Goal: Task Accomplishment & Management: Manage account settings

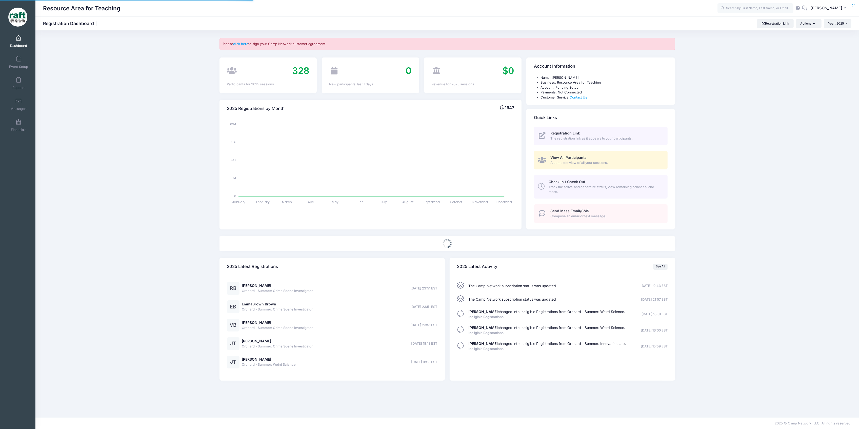
select select
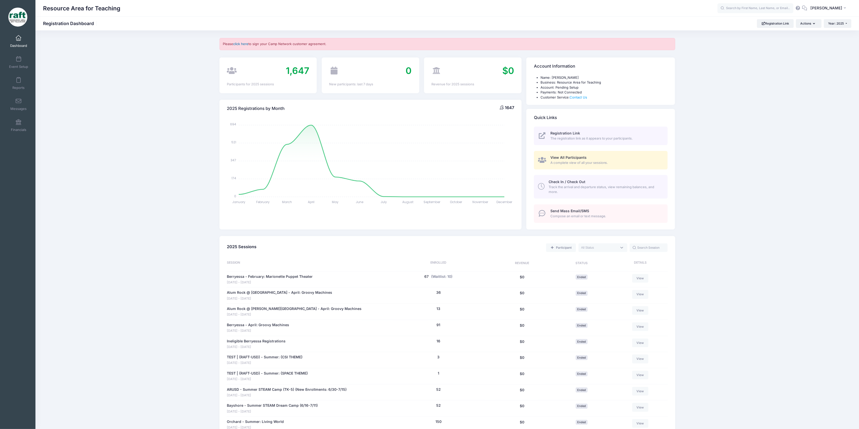
click at [247, 43] on link "click here" at bounding box center [240, 44] width 15 height 4
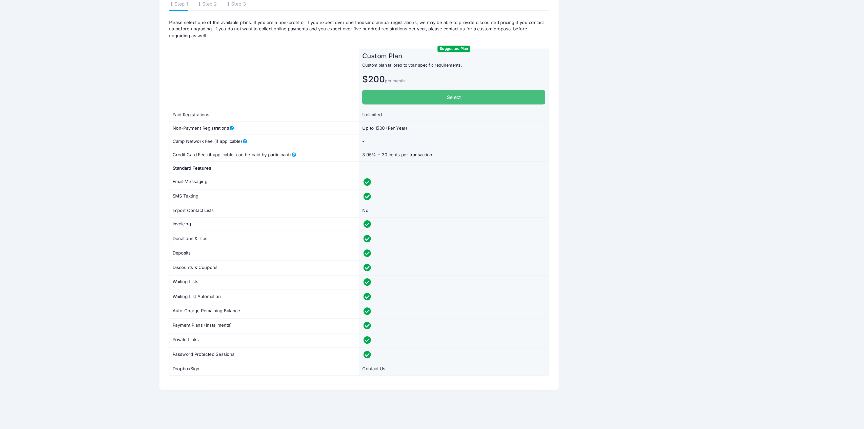
click at [391, 126] on label "Select" at bounding box center [427, 126] width 139 height 11
click at [361, 124] on input "Select" at bounding box center [359, 122] width 3 height 3
radio input "true"
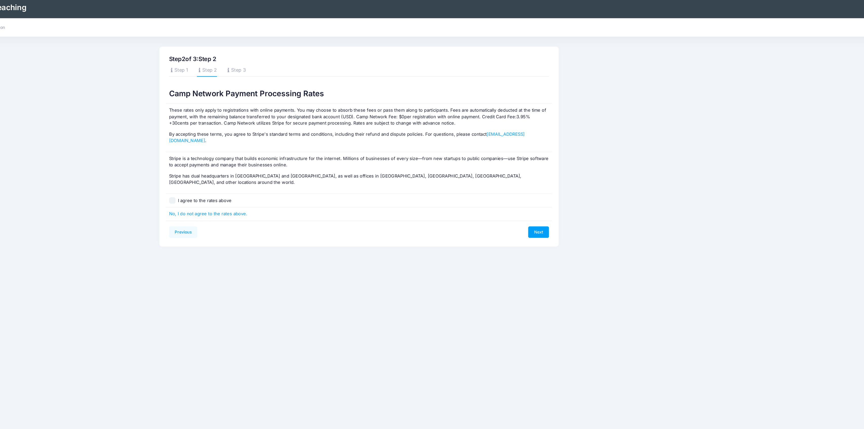
click at [219, 149] on div "I agree to the rates above" at bounding box center [355, 154] width 292 height 10
click at [215, 152] on input "I agree to the rates above" at bounding box center [214, 154] width 5 height 5
checkbox input "true"
click at [493, 174] on link "Next" at bounding box center [491, 178] width 16 height 9
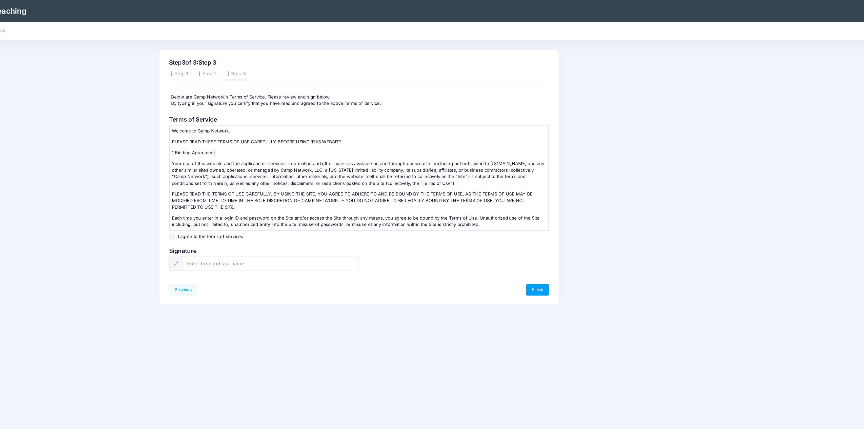
click at [240, 178] on label "I agree to the terms of services" at bounding box center [242, 178] width 49 height 5
click at [217, 178] on input "I agree to the terms of services" at bounding box center [214, 178] width 5 height 5
checkbox input "true"
click at [248, 198] on input "text" at bounding box center [288, 199] width 133 height 11
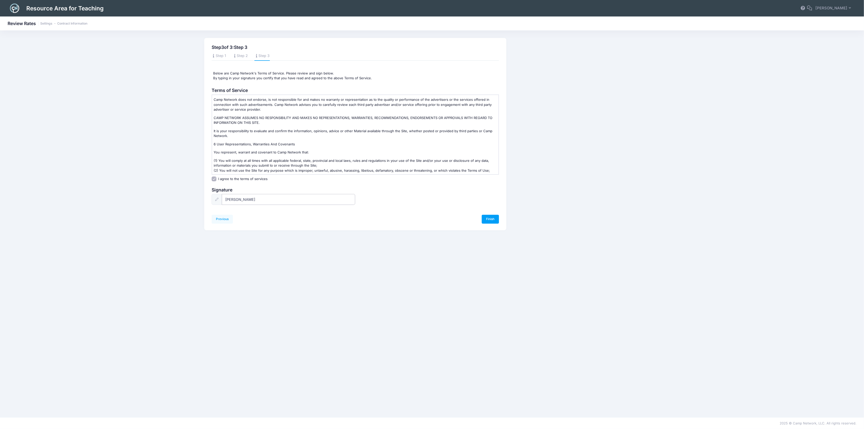
scroll to position [424, 0]
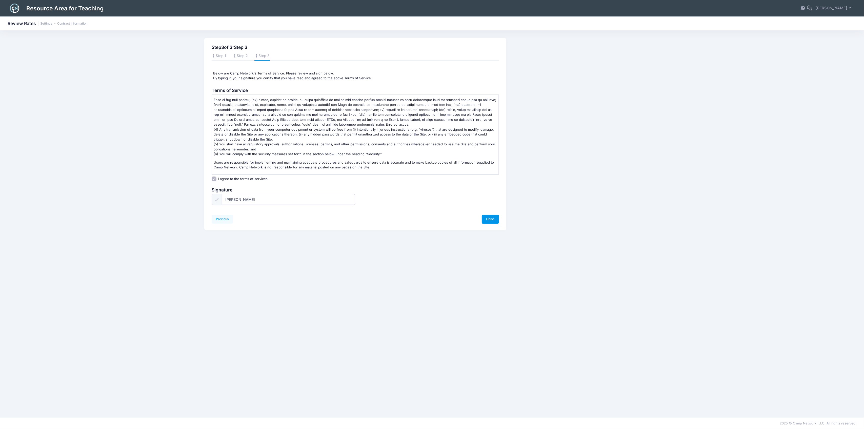
type input "Ayzha Isadore"
click at [495, 219] on link "Finish" at bounding box center [490, 219] width 17 height 9
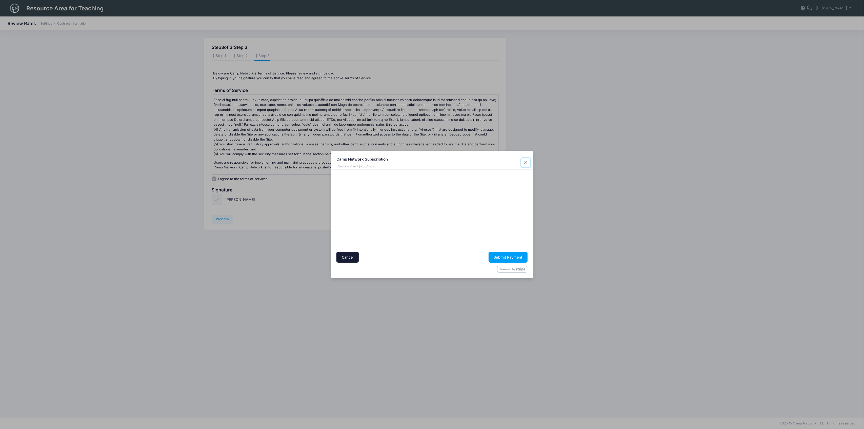
click at [529, 161] on button "Close" at bounding box center [525, 162] width 9 height 9
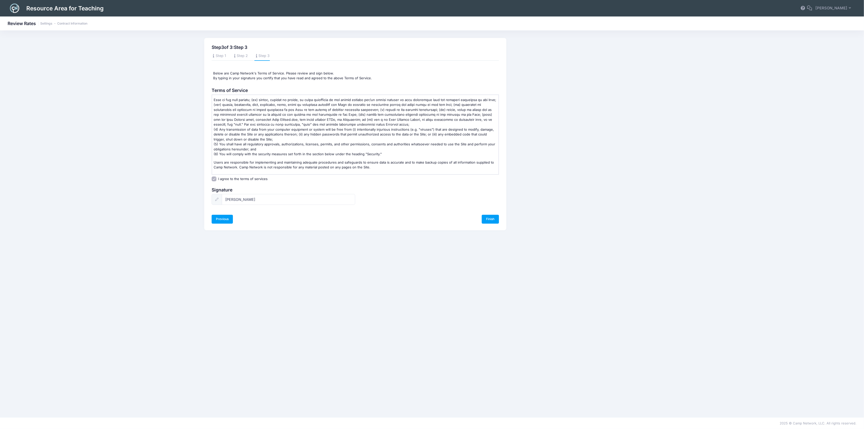
click at [219, 222] on link "Previous" at bounding box center [223, 219] width 22 height 9
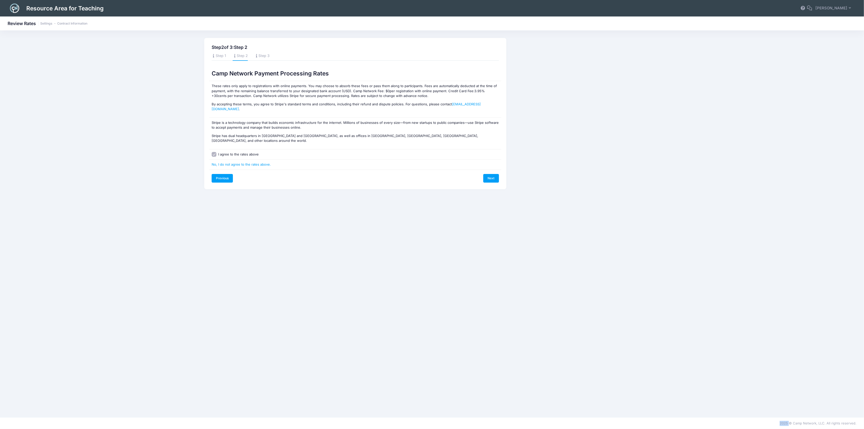
click at [219, 222] on div "Step 2 of 3: Step 2 Step 1 Step 2 Step 3 Please select one of the available pla…" at bounding box center [432, 224] width 471 height 372
click at [216, 174] on link "Previous" at bounding box center [223, 178] width 22 height 9
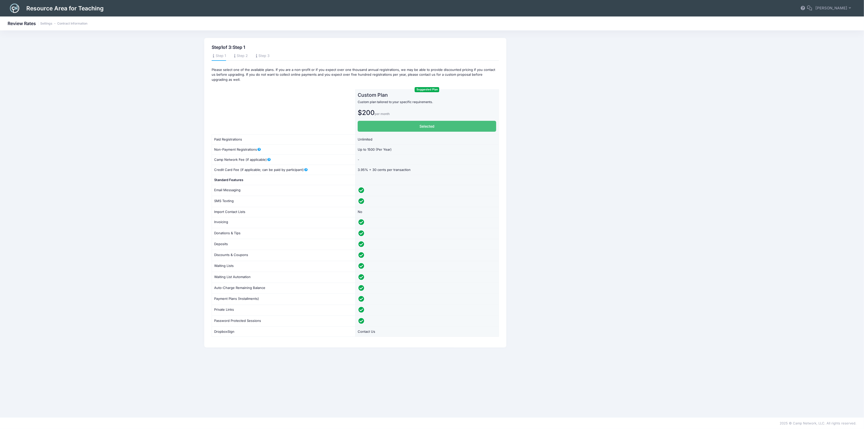
click at [50, 10] on h1 "Resource Area for Teaching" at bounding box center [65, 8] width 77 height 14
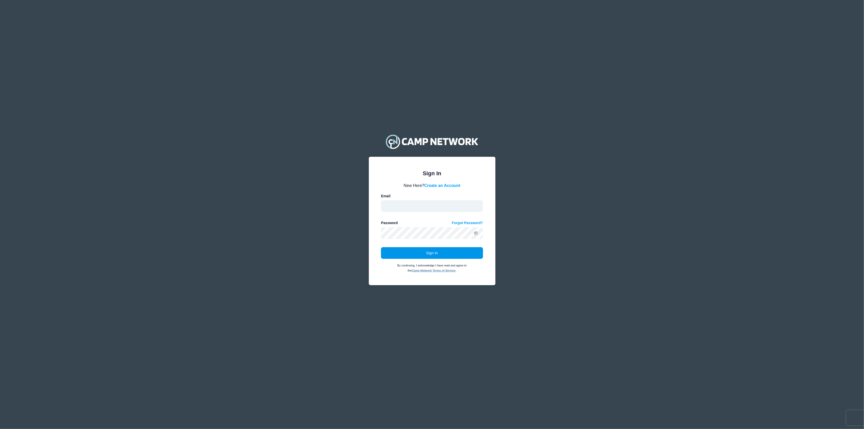
type input "[EMAIL_ADDRESS][DOMAIN_NAME]"
click at [390, 256] on button "Sign In" at bounding box center [432, 253] width 102 height 12
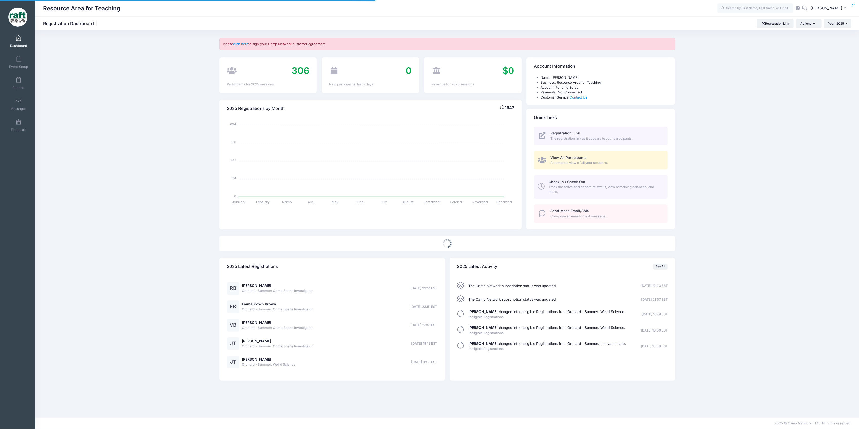
select select
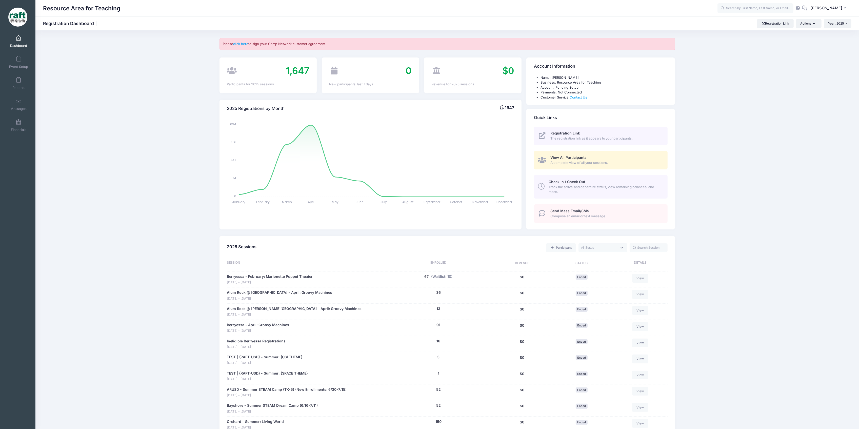
click at [13, 71] on div "Event Setup" at bounding box center [19, 62] width 34 height 21
click at [14, 65] on span "Event Setup" at bounding box center [18, 67] width 19 height 4
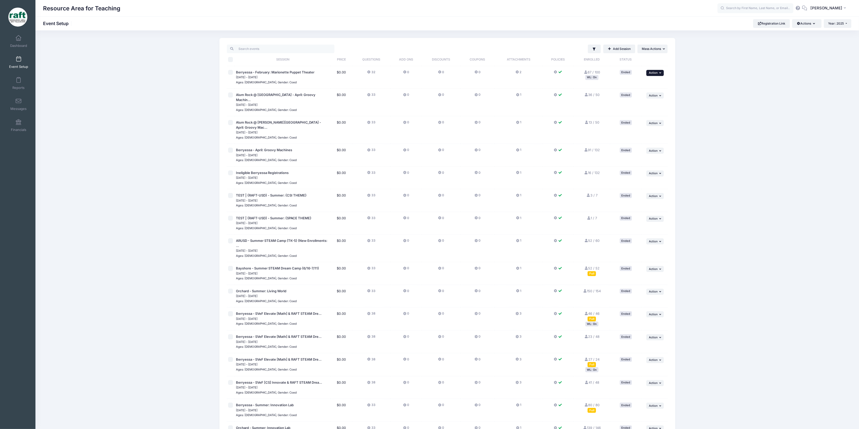
click at [656, 75] on button "... Action" at bounding box center [655, 73] width 18 height 6
click at [624, 83] on link "Edit Session" at bounding box center [639, 85] width 46 height 10
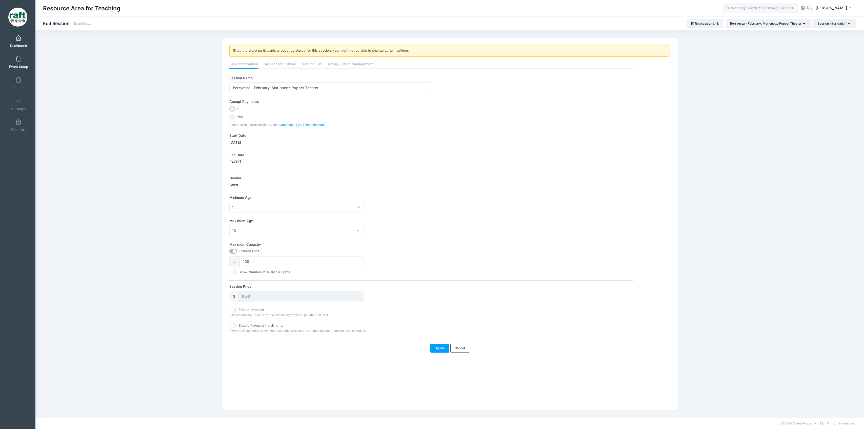
click at [18, 41] on span at bounding box center [18, 38] width 0 height 6
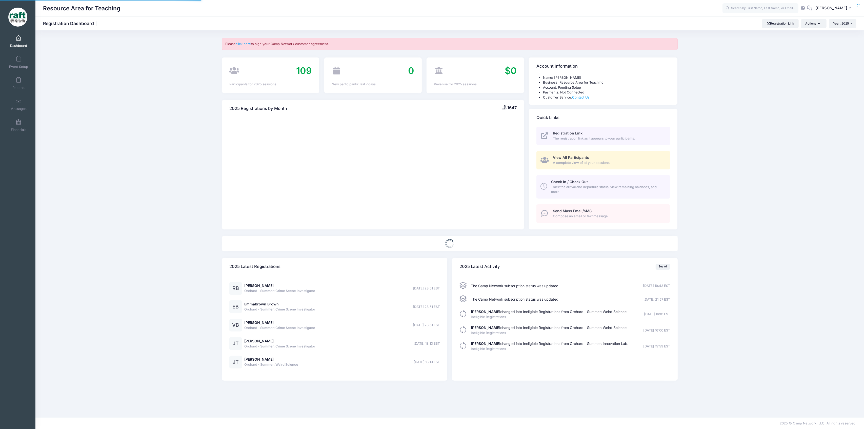
select select
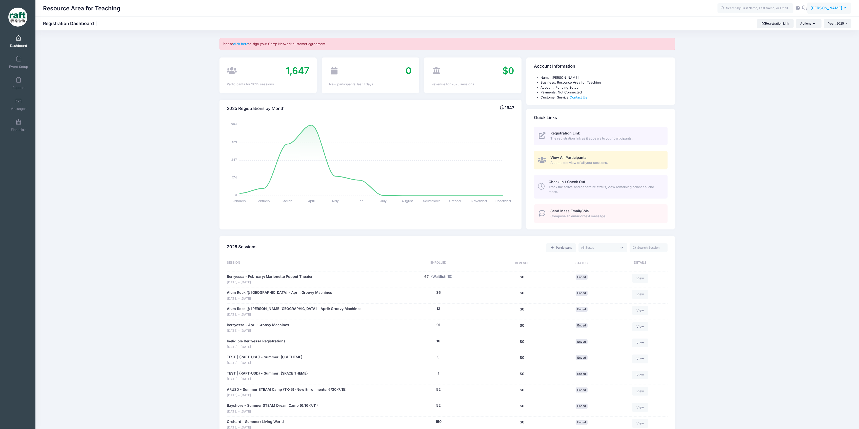
click at [831, 11] on button "AQ Ayzha Quidit" at bounding box center [829, 9] width 44 height 12
click at [806, 49] on link "Settings" at bounding box center [817, 52] width 62 height 10
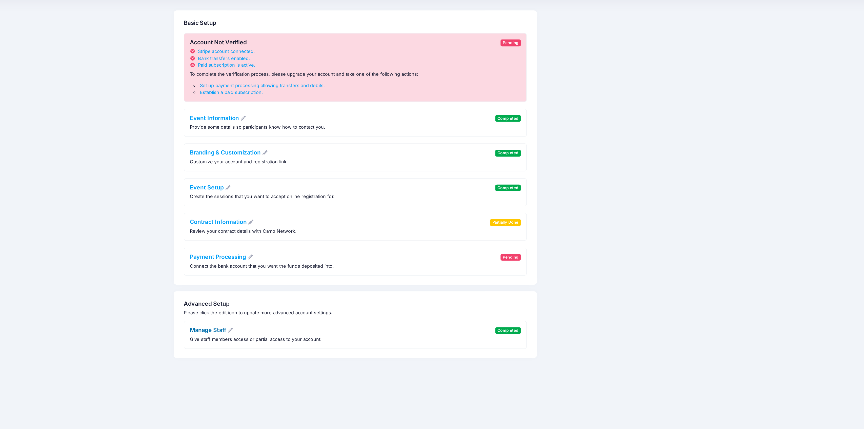
click at [251, 268] on link "Manage Staff" at bounding box center [250, 269] width 32 height 5
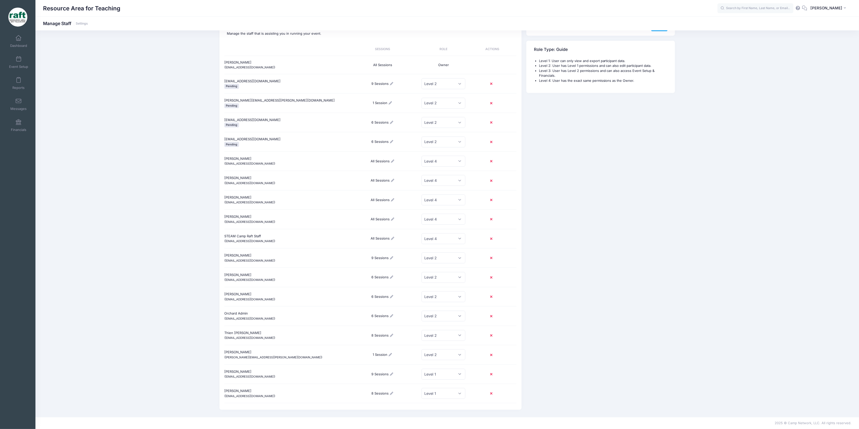
scroll to position [24, 0]
click at [834, 12] on button "AQ [PERSON_NAME]" at bounding box center [829, 9] width 44 height 12
click at [804, 53] on link "Settings" at bounding box center [817, 52] width 62 height 10
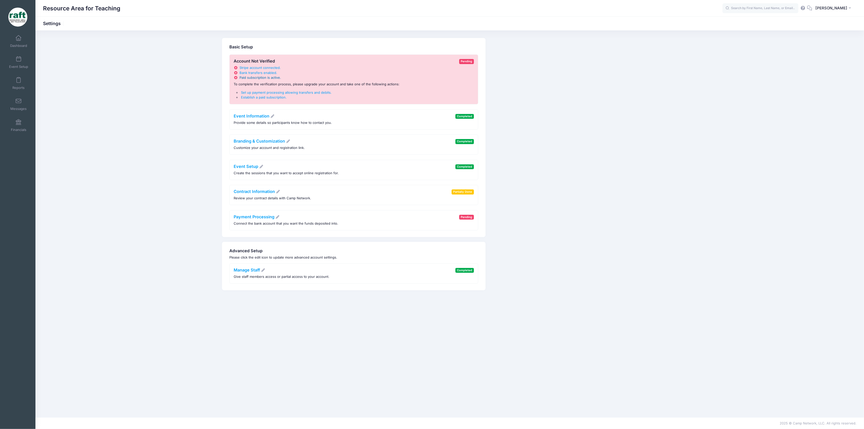
click at [250, 76] on span "Paid subscription is active" at bounding box center [260, 77] width 41 height 4
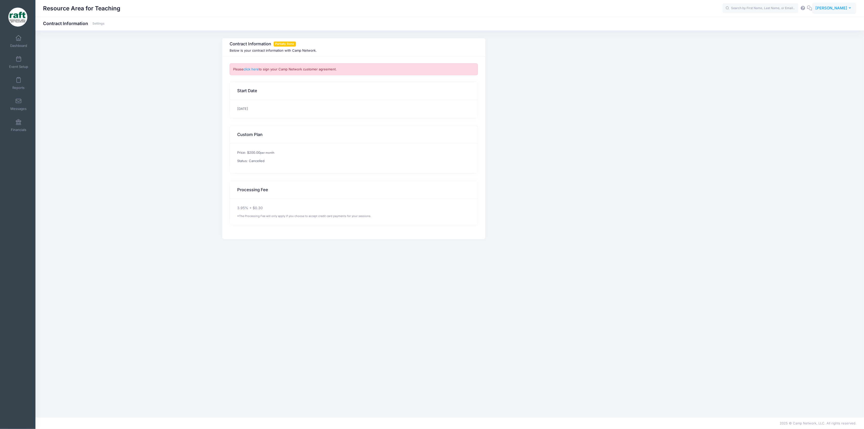
click at [841, 5] on span "[PERSON_NAME]" at bounding box center [832, 8] width 32 height 6
click at [804, 51] on link "Settings" at bounding box center [822, 52] width 62 height 10
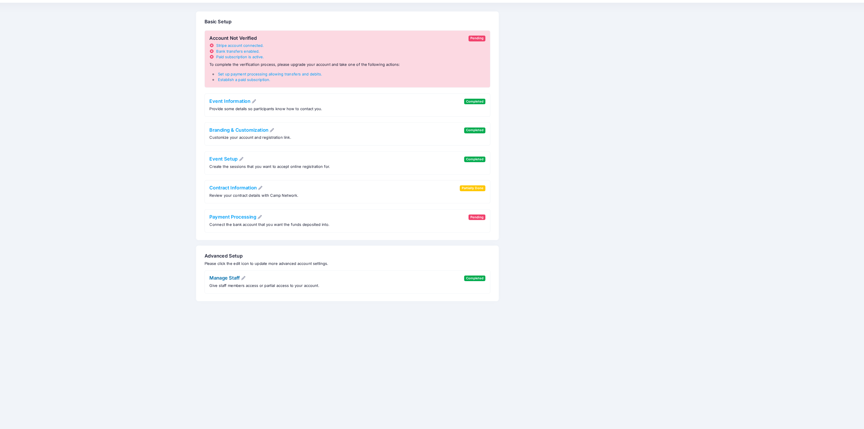
click at [259, 271] on link "Manage Staff" at bounding box center [250, 269] width 32 height 5
